Goal: Information Seeking & Learning: Learn about a topic

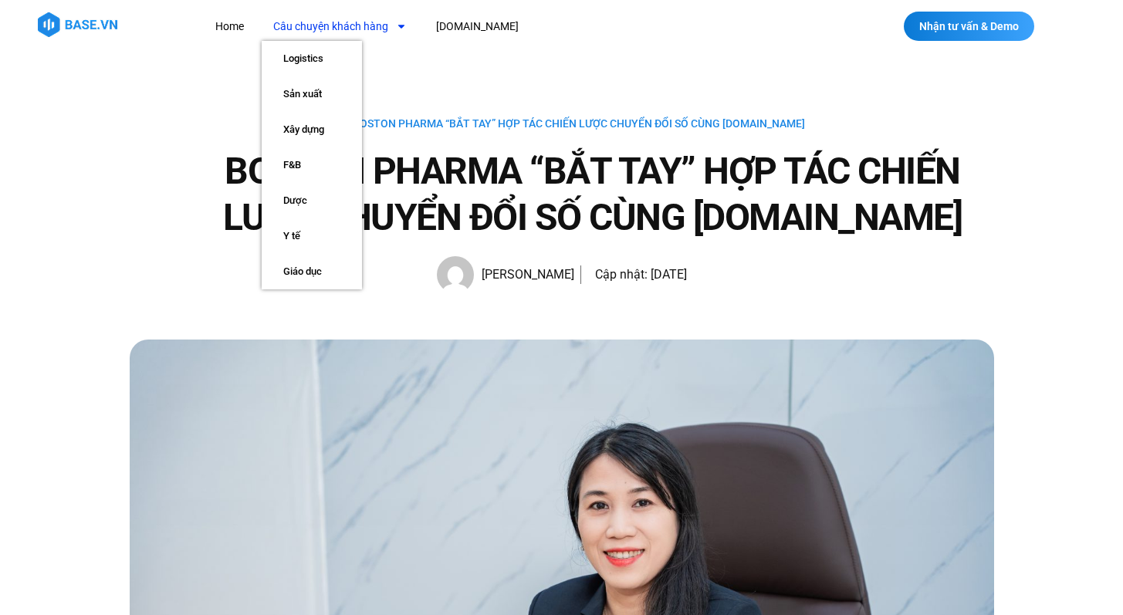
click at [339, 20] on link "Câu chuyện khách hàng" at bounding box center [340, 26] width 157 height 29
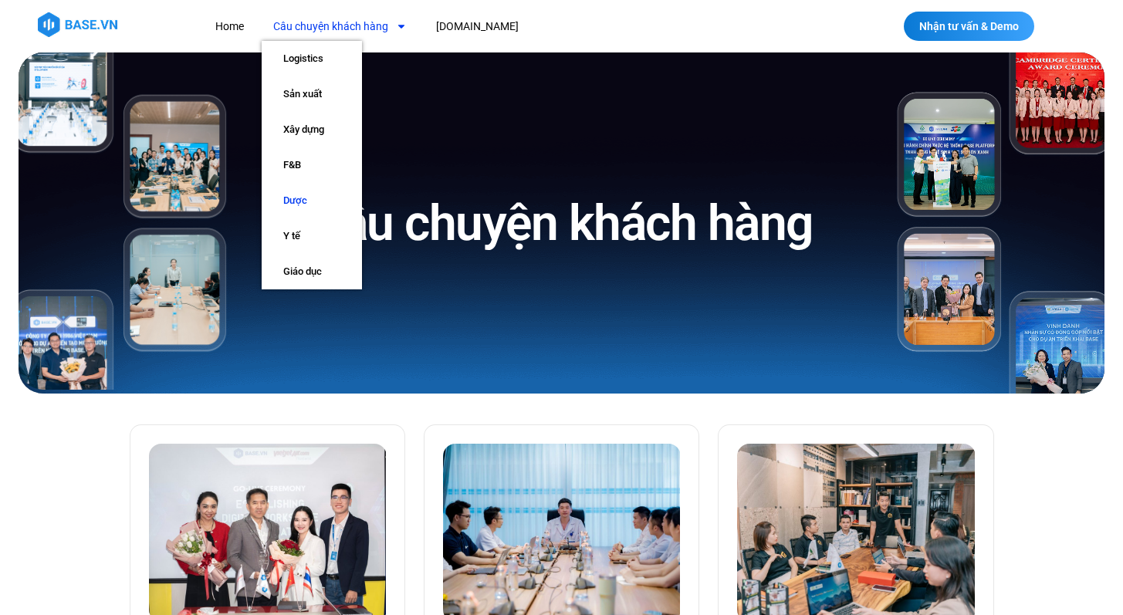
click at [328, 211] on link "Dược" at bounding box center [312, 201] width 100 height 36
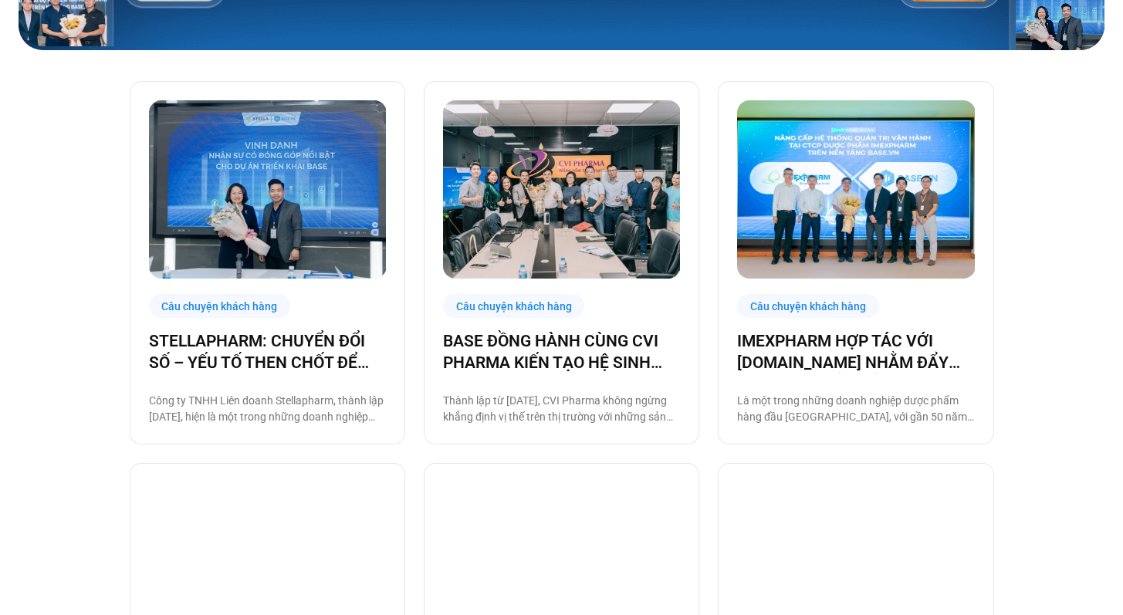
scroll to position [532, 0]
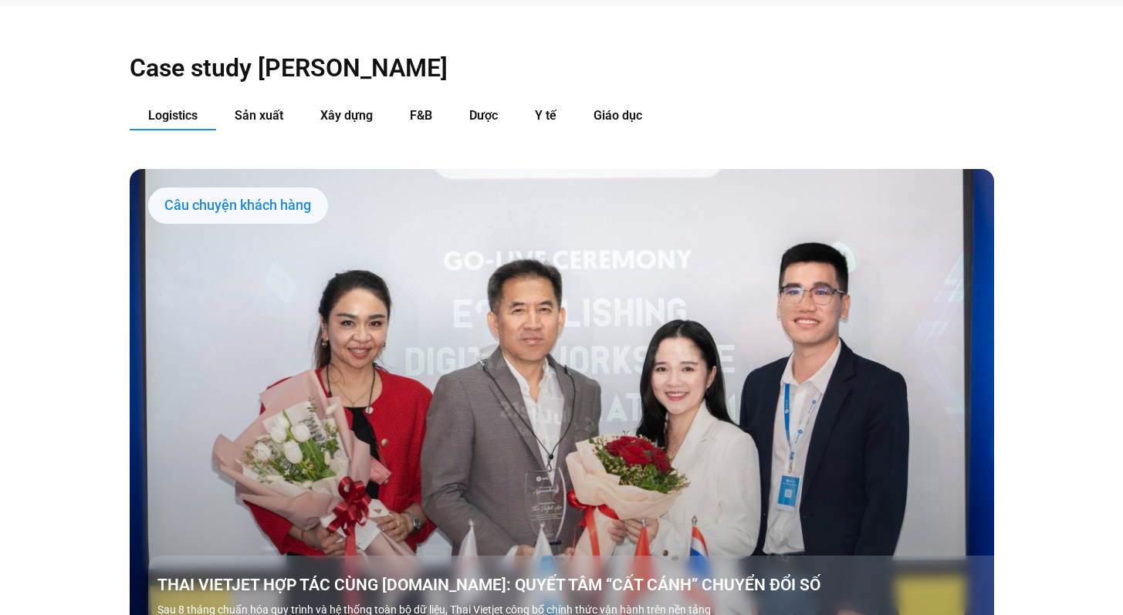
scroll to position [1600, 0]
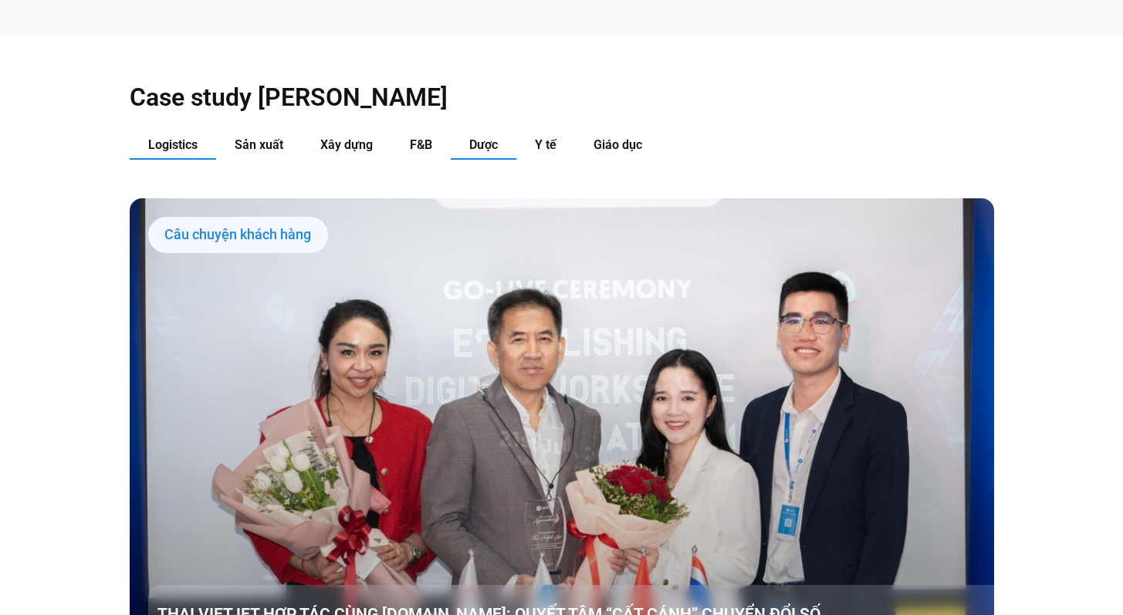
click at [489, 137] on span "Dược" at bounding box center [483, 144] width 29 height 15
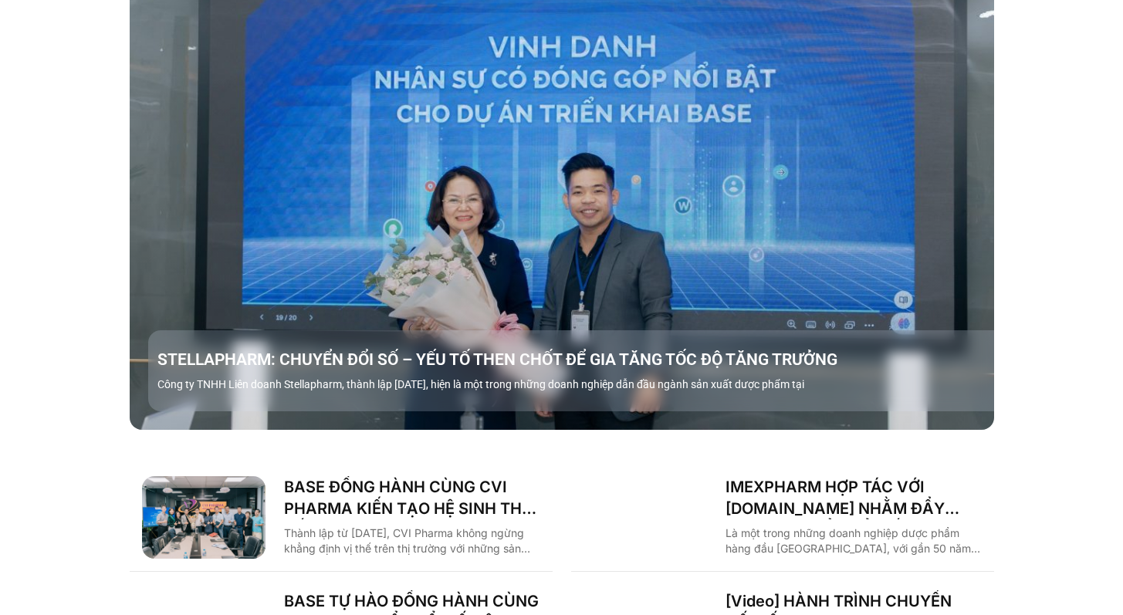
scroll to position [1914, 0]
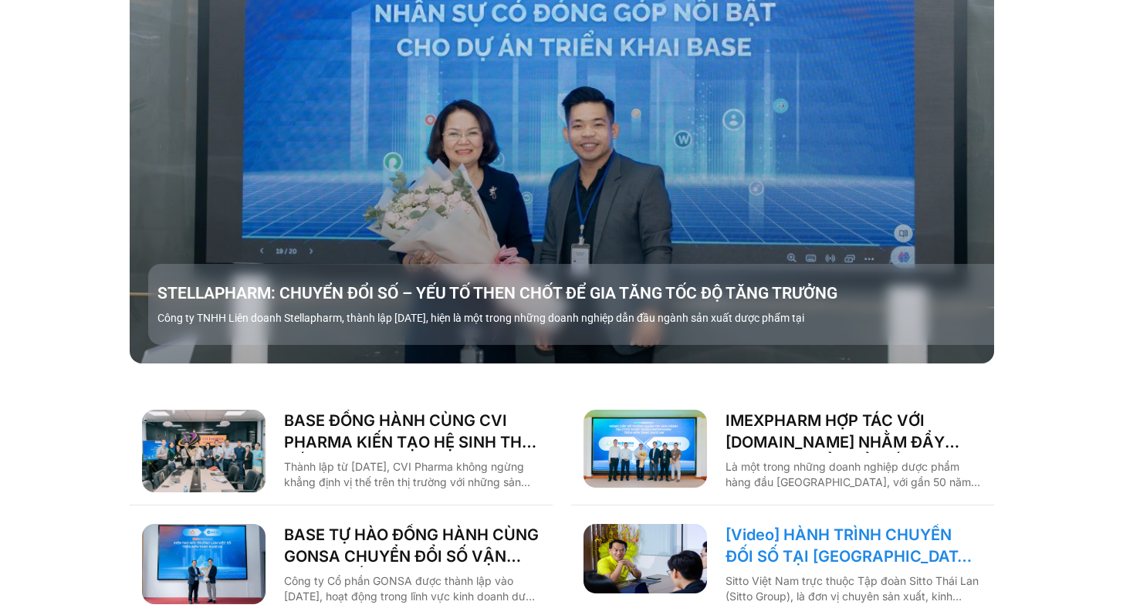
click at [795, 524] on link "[Video] HÀNH TRÌNH CHUYỂN ĐỐI SỐ TẠI [GEOGRAPHIC_DATA] [GEOGRAPHIC_DATA]: “ĐI N…" at bounding box center [853, 545] width 256 height 43
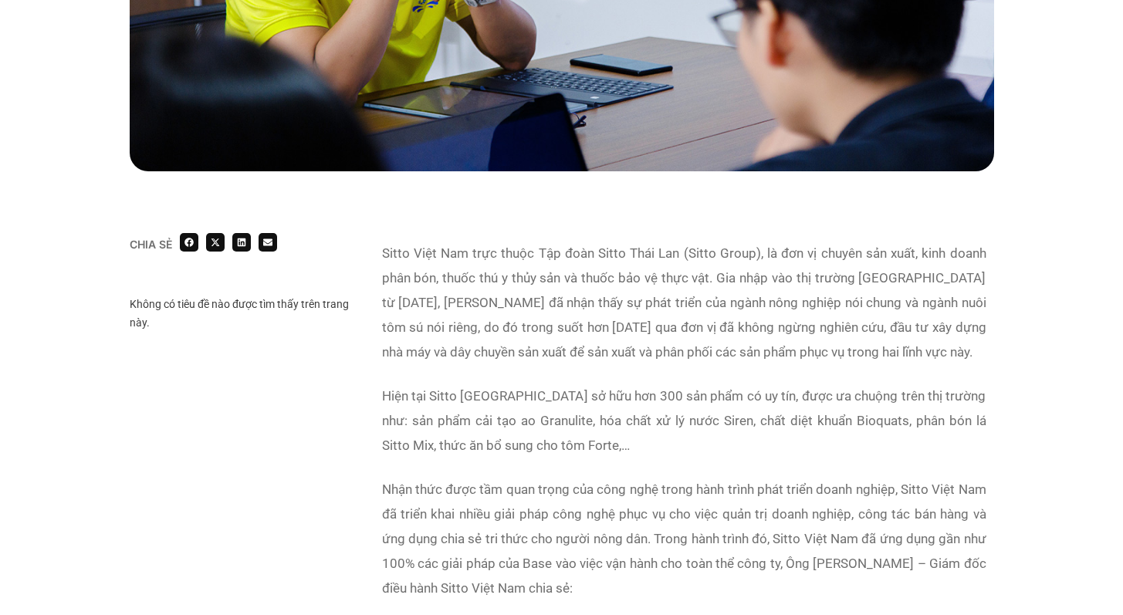
scroll to position [702, 0]
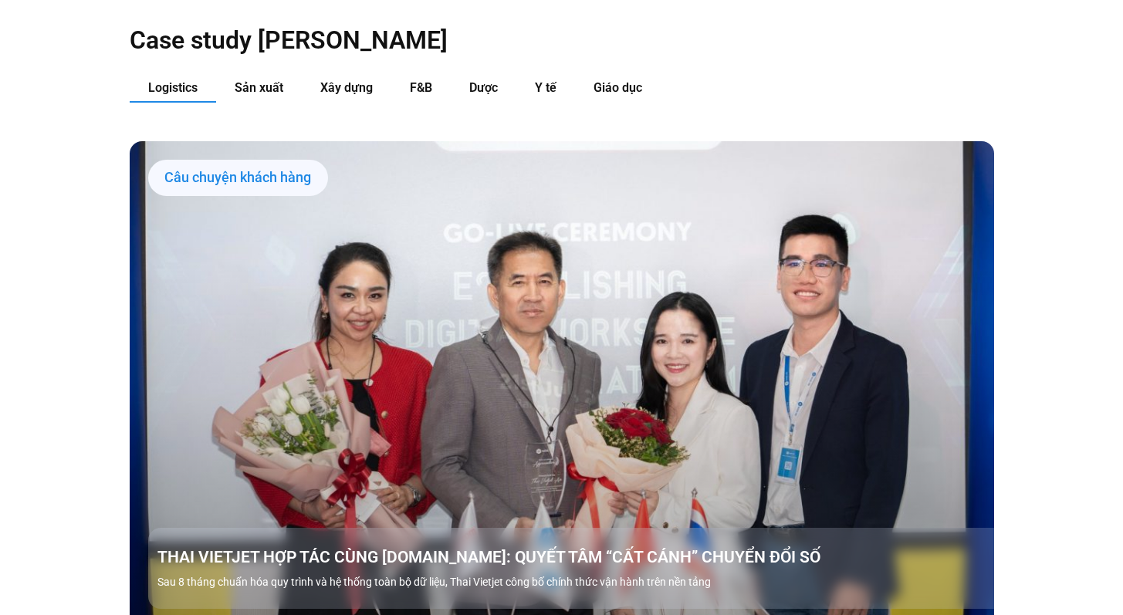
scroll to position [1609, 0]
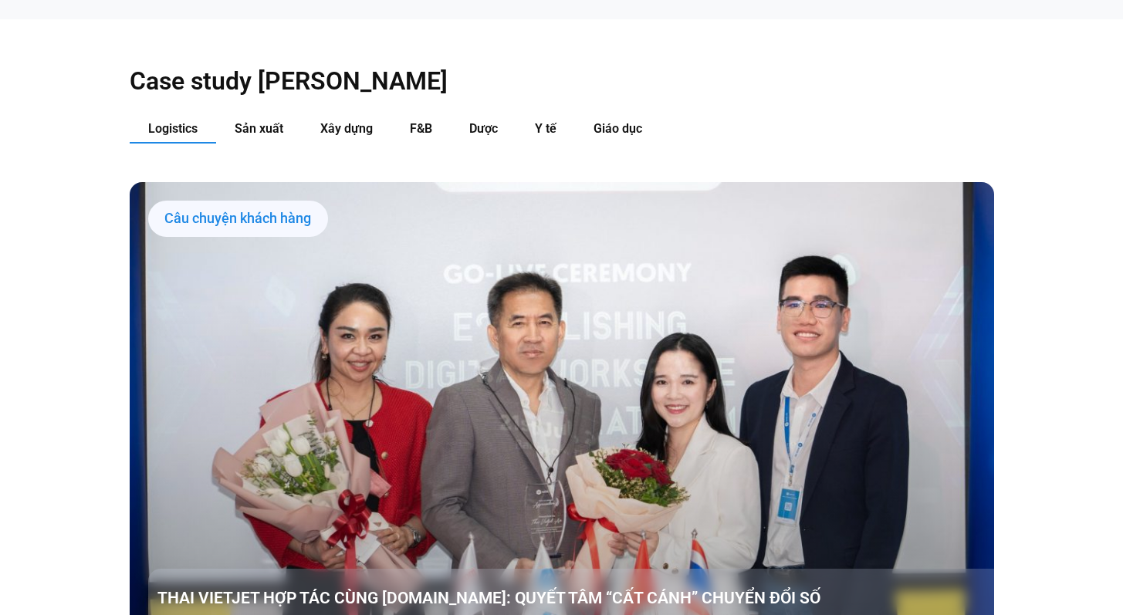
click at [477, 80] on div "Case study theo Ngành Logistics Sản xuất Xây dựng F&B Dược Y tế Giáo dục Câu ch…" at bounding box center [562, 495] width 864 height 952
click at [477, 115] on button "Dược" at bounding box center [484, 129] width 66 height 29
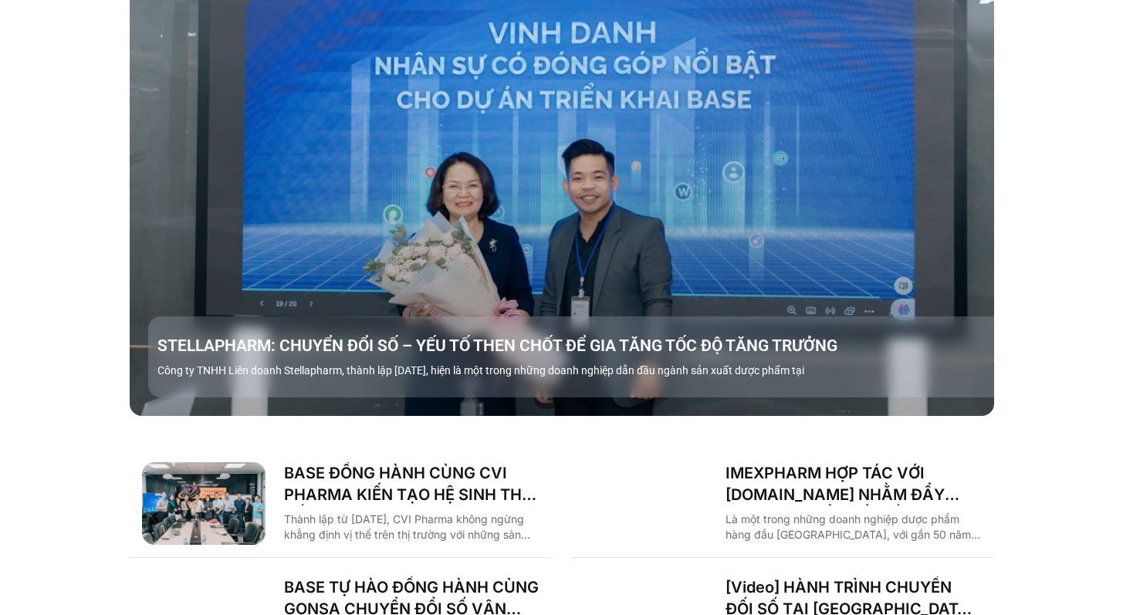
scroll to position [2021, 0]
